Goal: Information Seeking & Learning: Learn about a topic

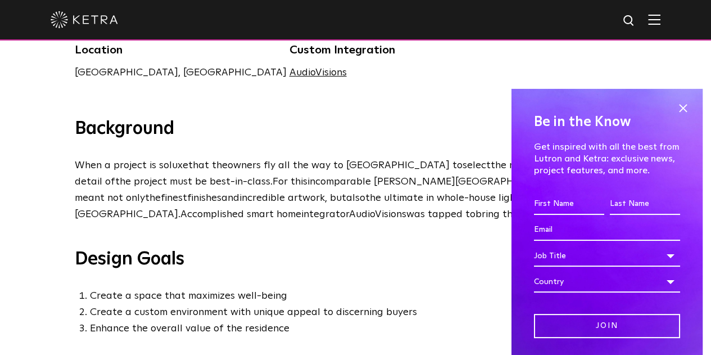
scroll to position [377, 0]
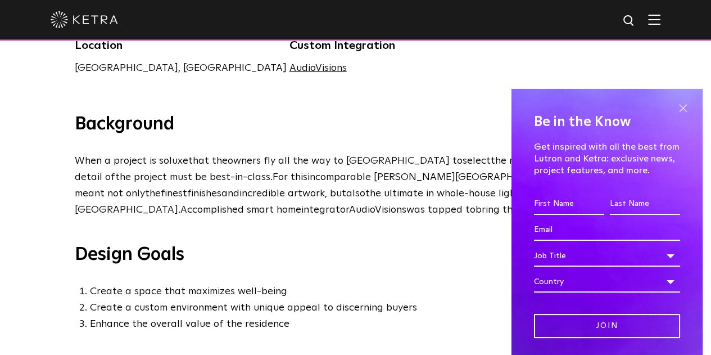
click at [676, 105] on span at bounding box center [683, 108] width 17 height 17
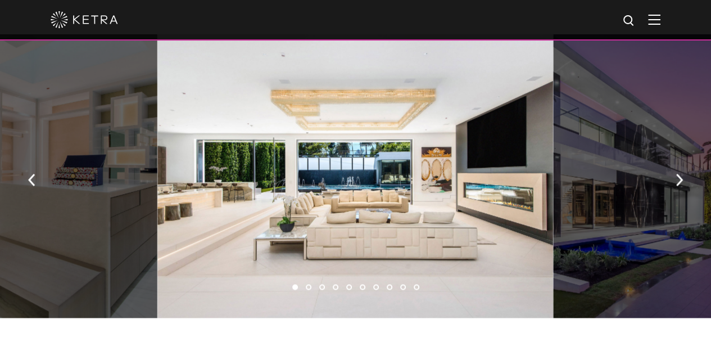
scroll to position [729, 0]
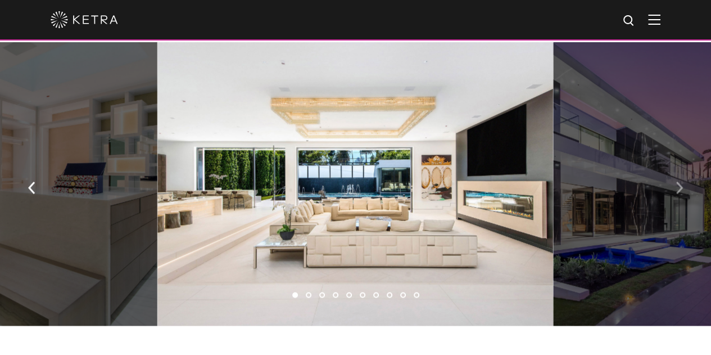
click at [678, 192] on img "button" at bounding box center [679, 187] width 7 height 12
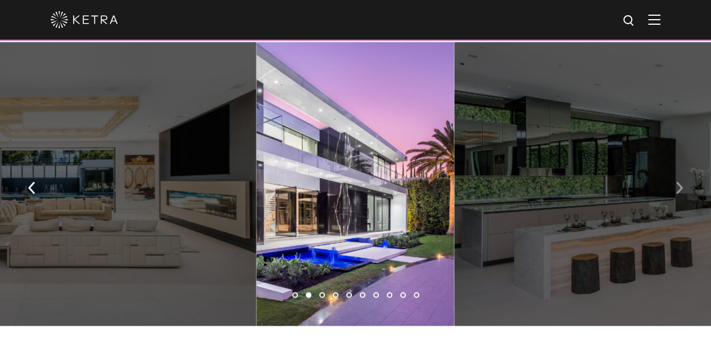
click at [677, 193] on img "button" at bounding box center [679, 187] width 7 height 12
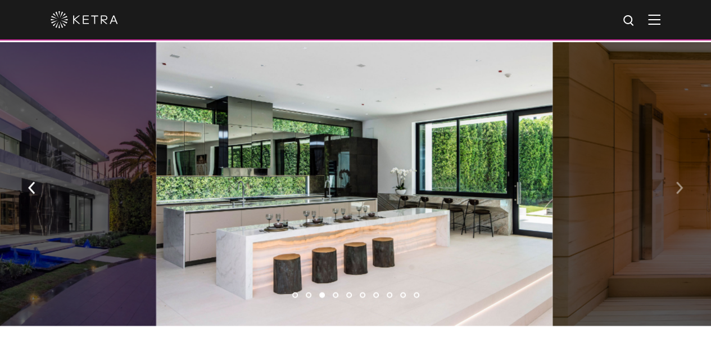
click at [677, 193] on img "button" at bounding box center [679, 187] width 7 height 12
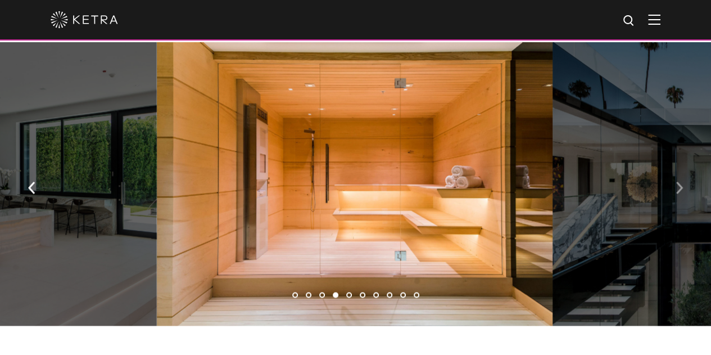
click at [677, 193] on img "button" at bounding box center [679, 187] width 7 height 12
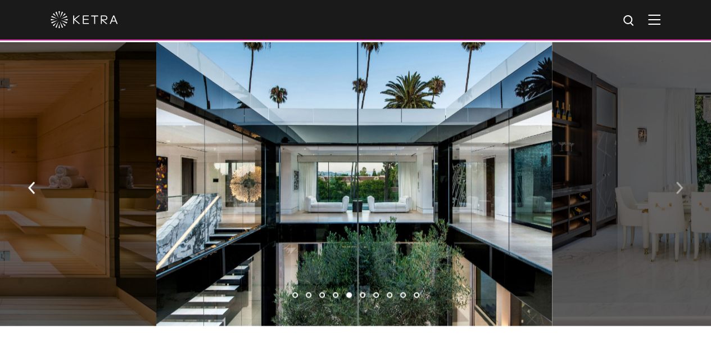
click at [677, 193] on img "button" at bounding box center [679, 187] width 7 height 12
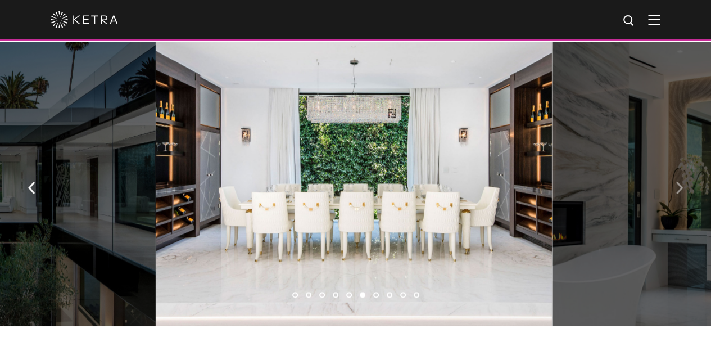
click at [677, 193] on img "button" at bounding box center [679, 187] width 7 height 12
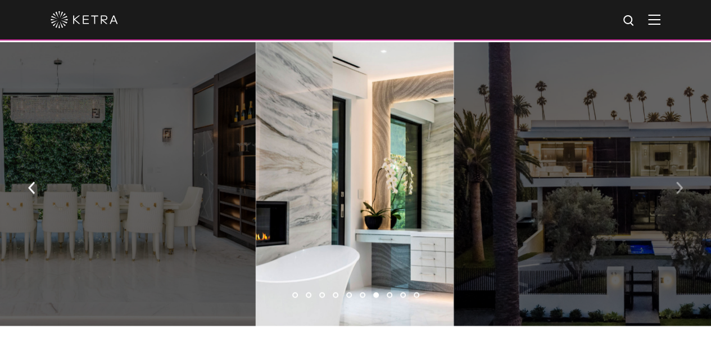
click at [677, 193] on img "button" at bounding box center [679, 187] width 7 height 12
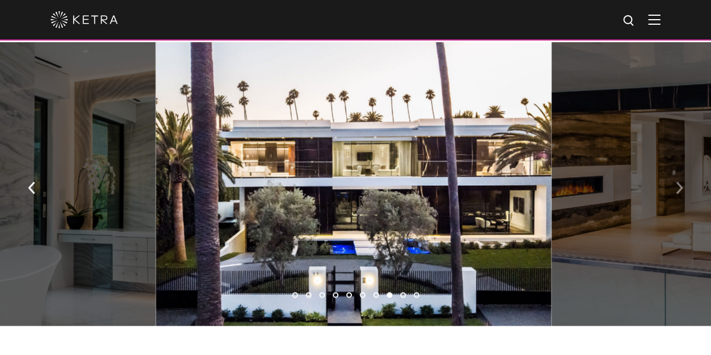
click at [677, 193] on img "button" at bounding box center [679, 187] width 7 height 12
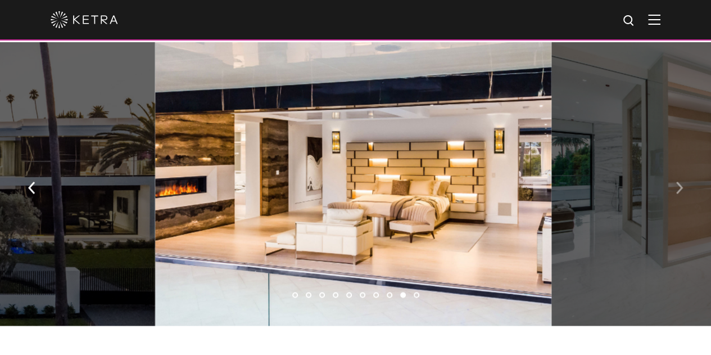
click at [677, 193] on img "button" at bounding box center [679, 187] width 7 height 12
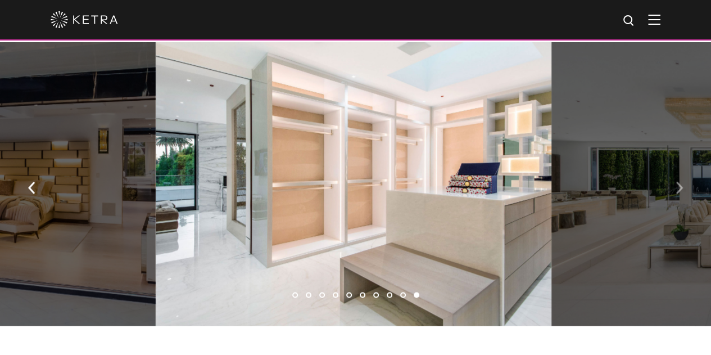
click at [677, 193] on img "button" at bounding box center [679, 187] width 7 height 12
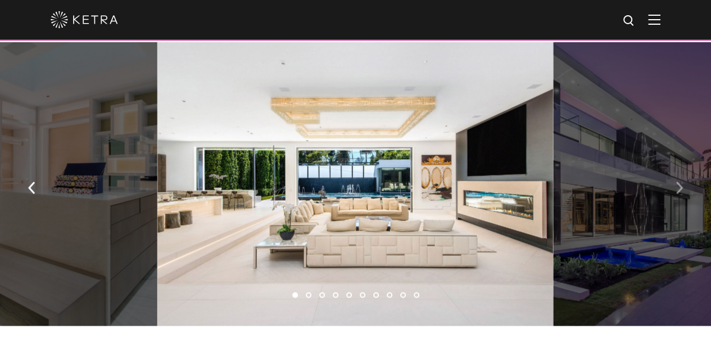
click at [677, 193] on img "button" at bounding box center [679, 187] width 7 height 12
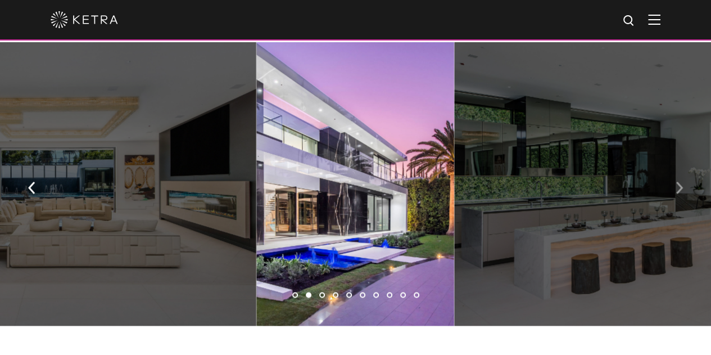
click at [677, 193] on img "button" at bounding box center [679, 187] width 7 height 12
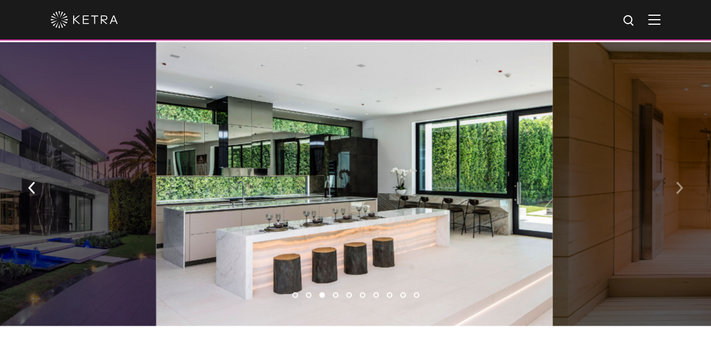
click at [677, 193] on img "button" at bounding box center [679, 187] width 7 height 12
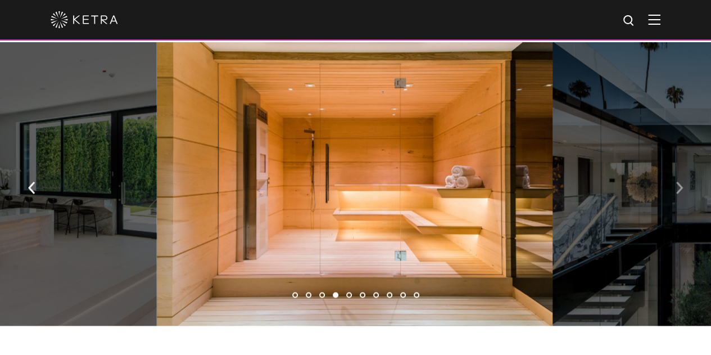
click at [677, 193] on img "button" at bounding box center [679, 187] width 7 height 12
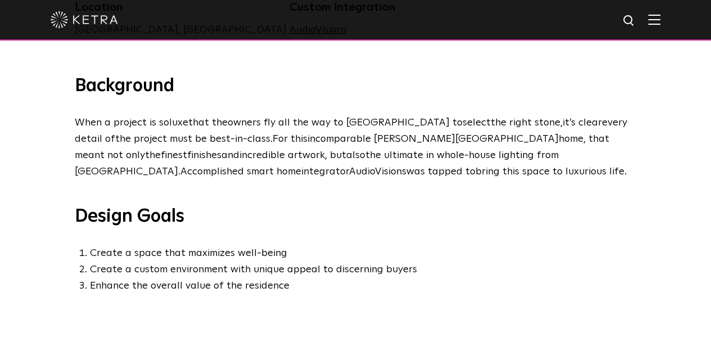
scroll to position [0, 0]
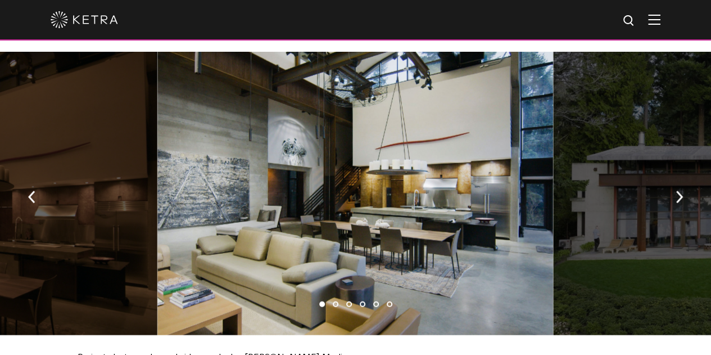
scroll to position [1170, 0]
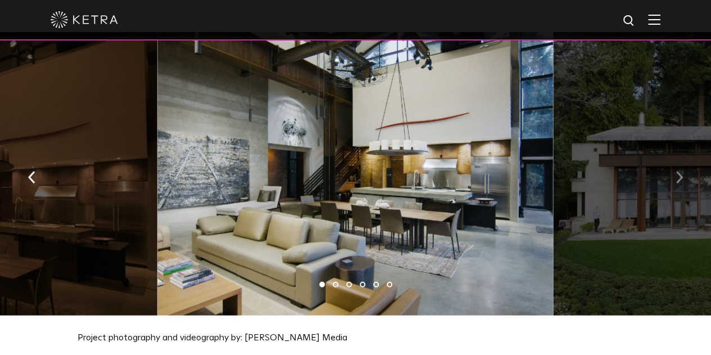
click at [672, 173] on button "button" at bounding box center [679, 176] width 24 height 39
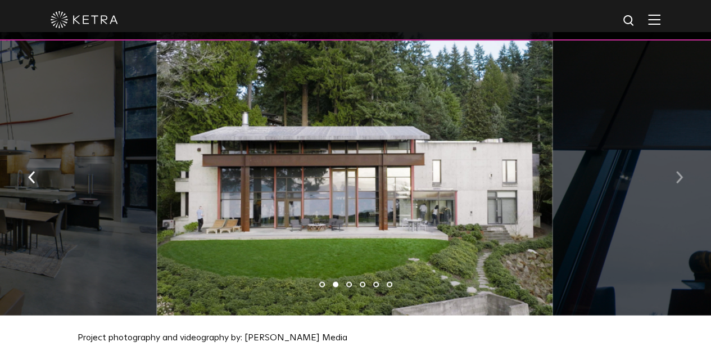
click at [672, 173] on button "button" at bounding box center [679, 176] width 24 height 39
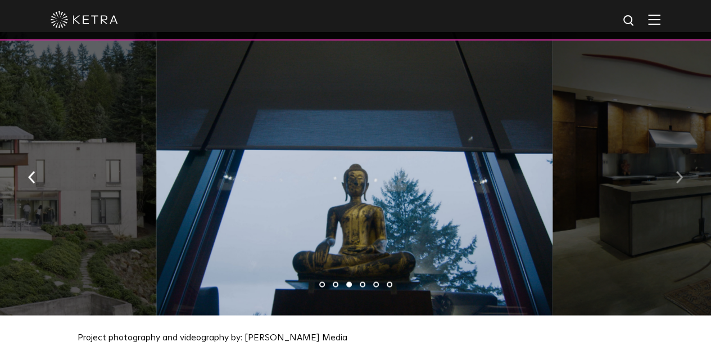
click at [672, 173] on button "button" at bounding box center [679, 176] width 24 height 39
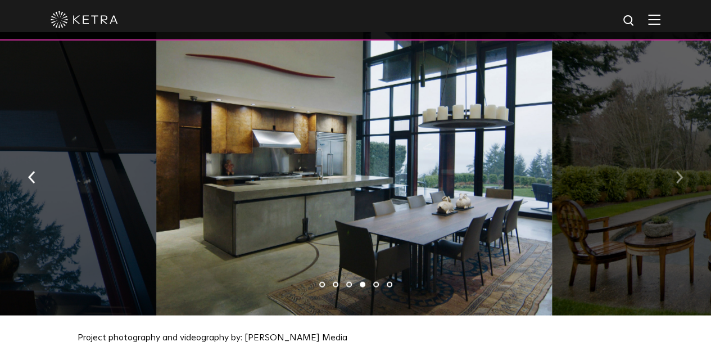
click at [672, 173] on button "button" at bounding box center [679, 176] width 24 height 39
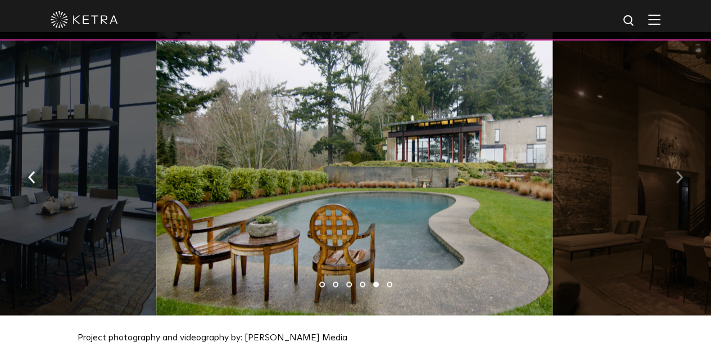
click at [672, 173] on button "button" at bounding box center [679, 176] width 24 height 39
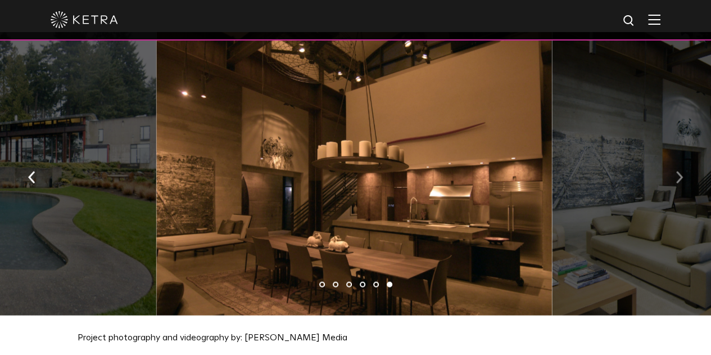
click at [672, 173] on button "button" at bounding box center [679, 176] width 24 height 39
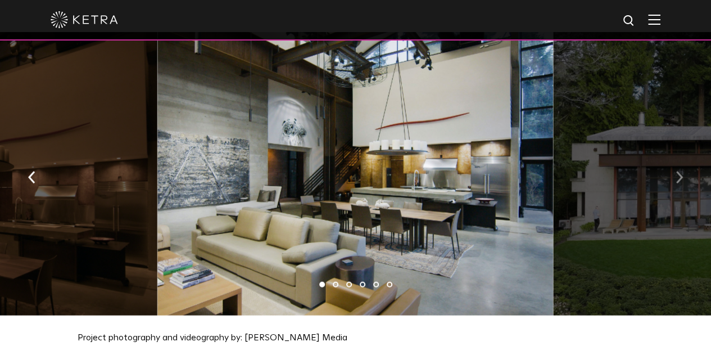
click at [672, 173] on button "button" at bounding box center [679, 176] width 24 height 39
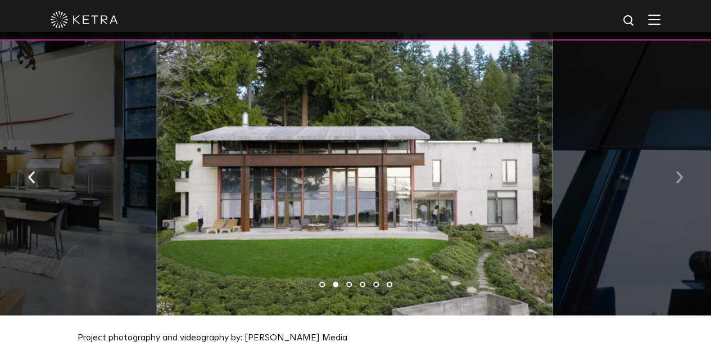
click at [672, 173] on button "button" at bounding box center [679, 176] width 24 height 39
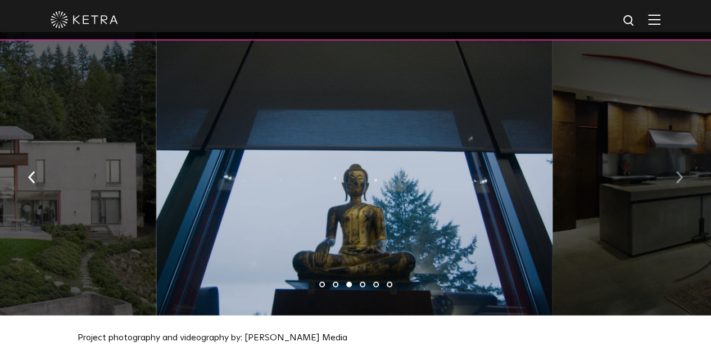
click at [672, 173] on button "button" at bounding box center [679, 176] width 24 height 39
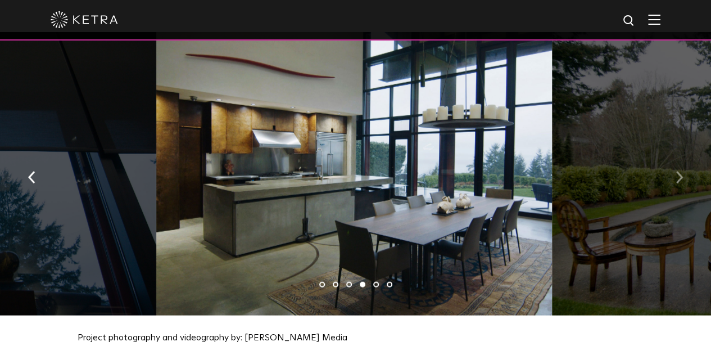
click at [672, 173] on button "button" at bounding box center [679, 176] width 24 height 39
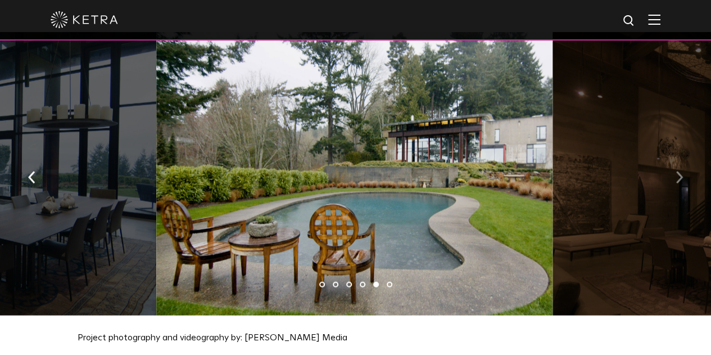
click at [672, 173] on button "button" at bounding box center [679, 176] width 24 height 39
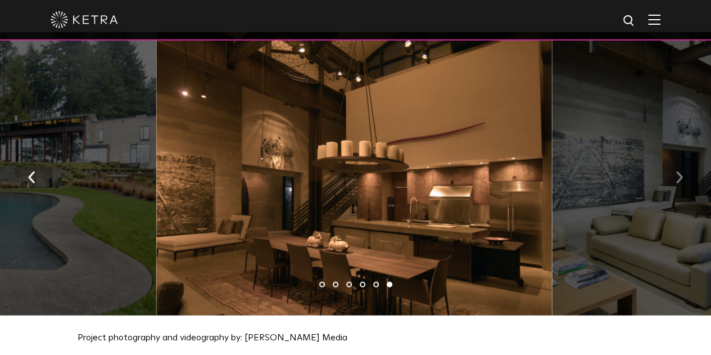
click at [672, 173] on button "button" at bounding box center [679, 176] width 24 height 39
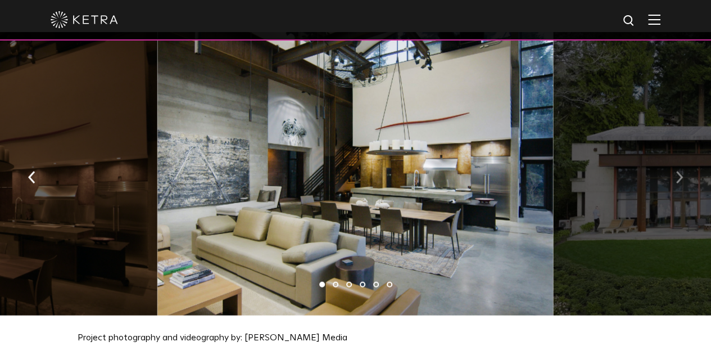
click at [672, 173] on button "button" at bounding box center [679, 176] width 24 height 39
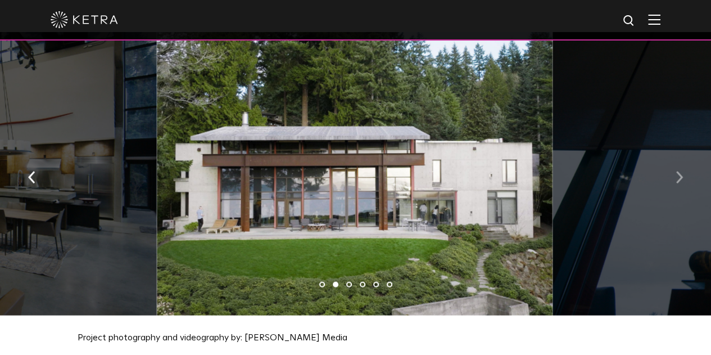
click at [672, 173] on button "button" at bounding box center [679, 176] width 24 height 39
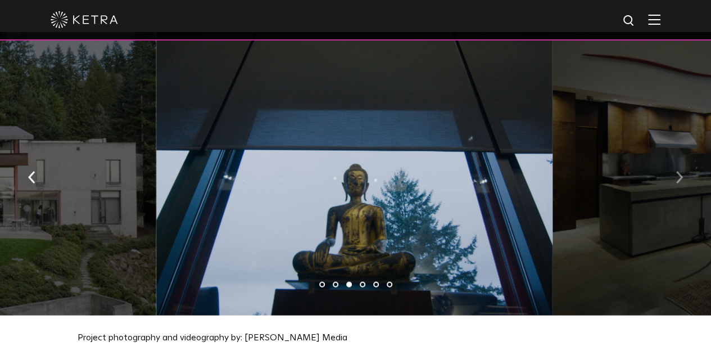
click at [672, 173] on button "button" at bounding box center [679, 176] width 24 height 39
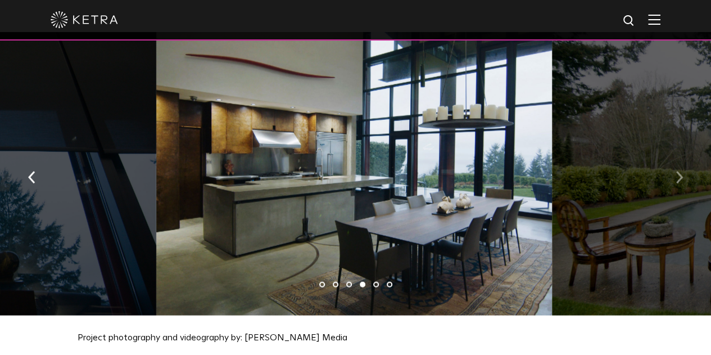
click at [672, 173] on button "button" at bounding box center [679, 176] width 24 height 39
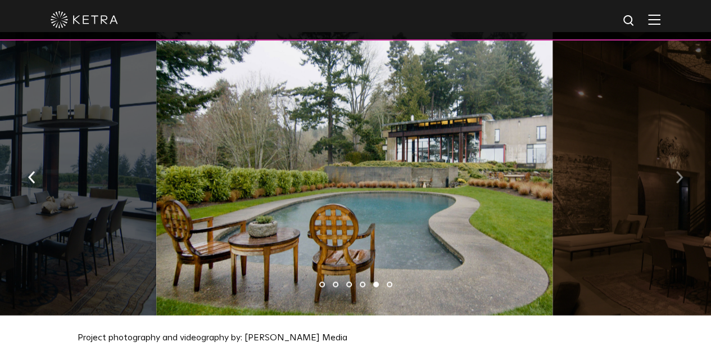
click at [672, 173] on button "button" at bounding box center [679, 176] width 24 height 39
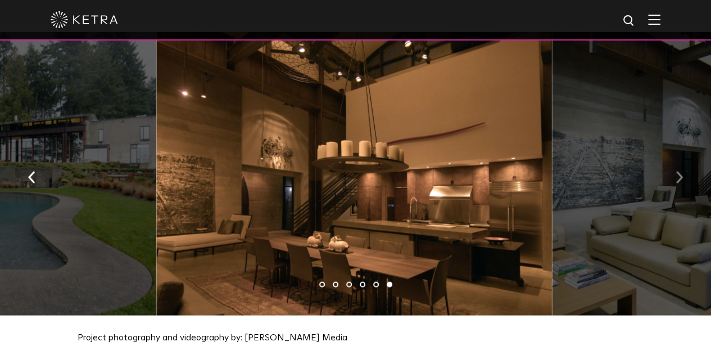
click at [672, 173] on button "button" at bounding box center [679, 176] width 24 height 39
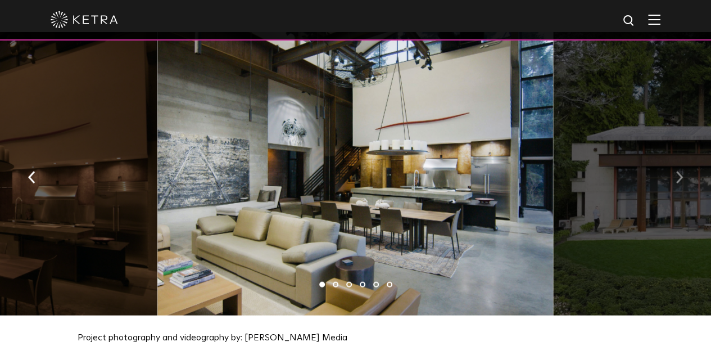
click at [672, 173] on button "button" at bounding box center [679, 176] width 24 height 39
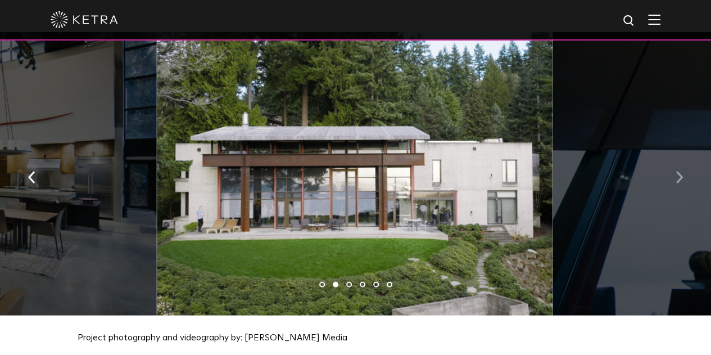
click at [672, 173] on button "button" at bounding box center [679, 176] width 24 height 39
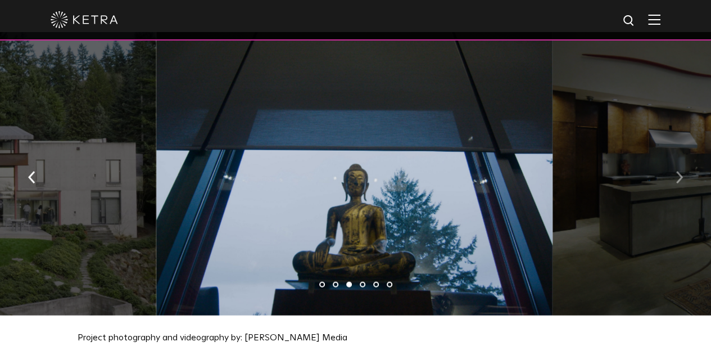
click at [672, 173] on button "button" at bounding box center [679, 176] width 24 height 39
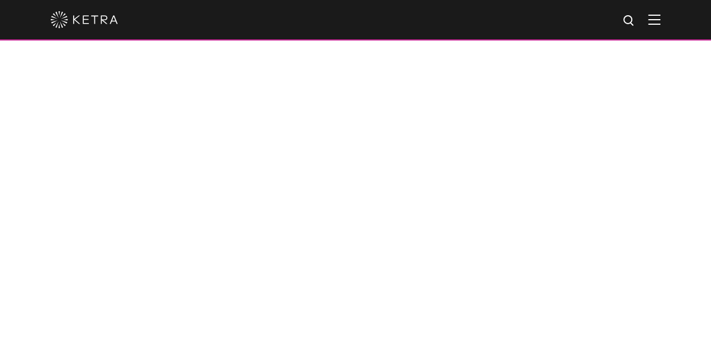
scroll to position [667, 0]
drag, startPoint x: 709, startPoint y: 115, endPoint x: 710, endPoint y: 104, distance: 11.3
click at [710, 104] on div at bounding box center [355, 170] width 711 height 417
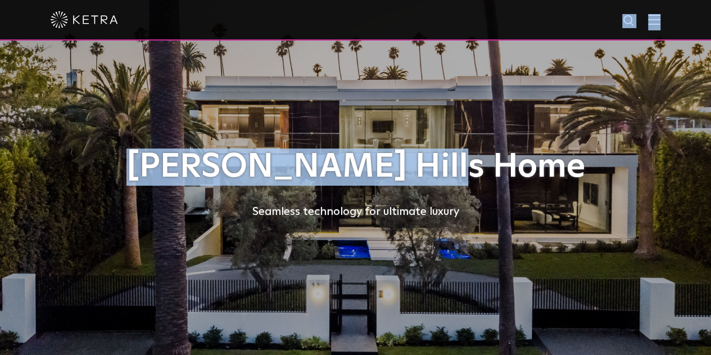
drag, startPoint x: 711, startPoint y: 25, endPoint x: 712, endPoint y: 59, distance: 33.8
